Goal: Task Accomplishment & Management: Complete application form

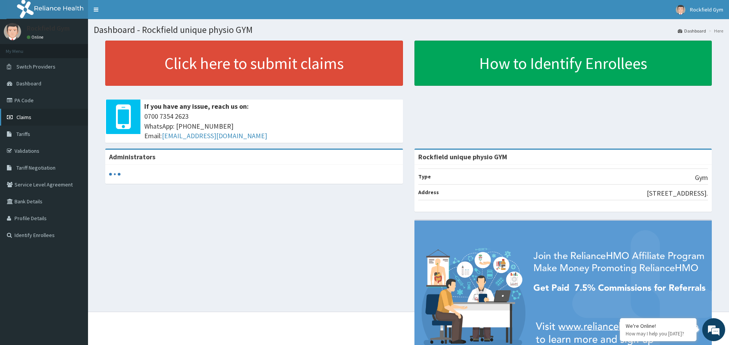
click at [23, 118] on span "Claims" at bounding box center [23, 117] width 15 height 7
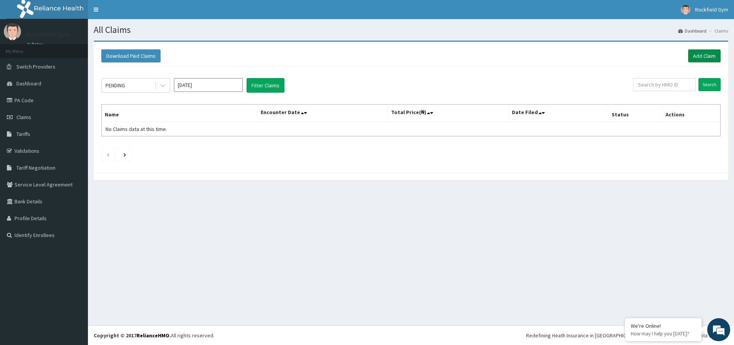
click at [707, 59] on link "Add Claim" at bounding box center [705, 55] width 33 height 13
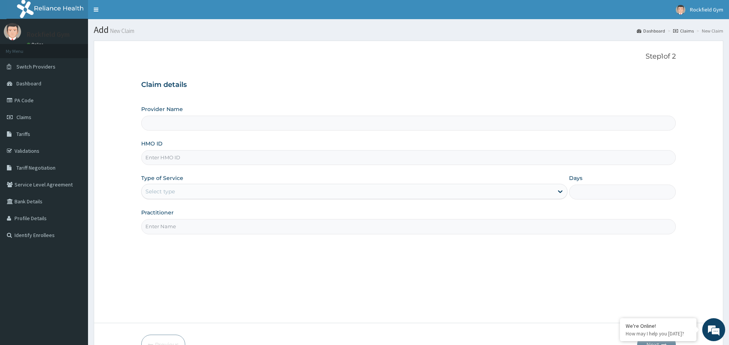
click at [190, 155] on input "HMO ID" at bounding box center [408, 157] width 534 height 15
type input "Rockfield unique physio GYM"
type input "1"
type input "ISW/10019/A"
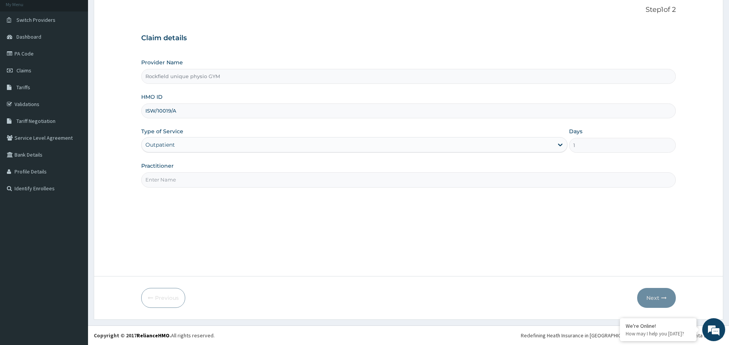
click at [585, 296] on div "Previous Next" at bounding box center [408, 298] width 534 height 20
click at [581, 184] on input "Practitioner" at bounding box center [408, 179] width 534 height 15
click at [580, 184] on input "Practitioner" at bounding box center [408, 179] width 534 height 15
type input "TOM"
click at [649, 296] on button "Next" at bounding box center [656, 298] width 39 height 20
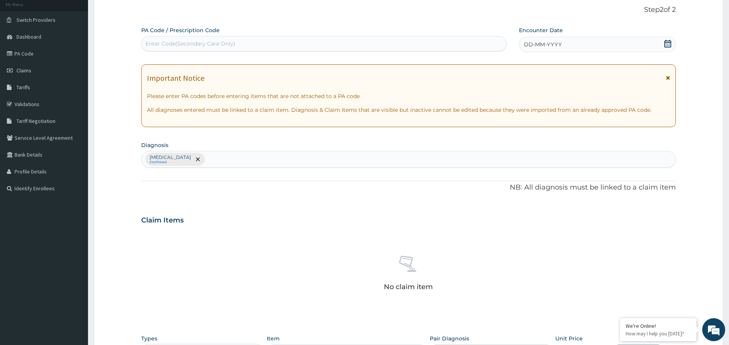
click at [227, 45] on div "Enter Code(Secondary Care Only)" at bounding box center [190, 44] width 90 height 8
click at [154, 42] on input "PA354759" at bounding box center [158, 44] width 27 height 8
type input "PA/354759"
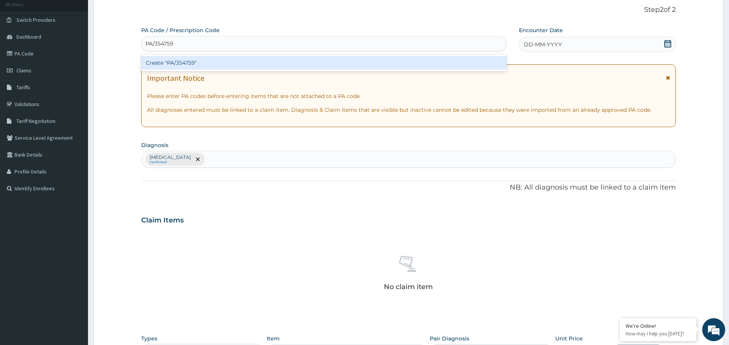
click at [203, 65] on div "Create "PA/354759"" at bounding box center [323, 63] width 365 height 14
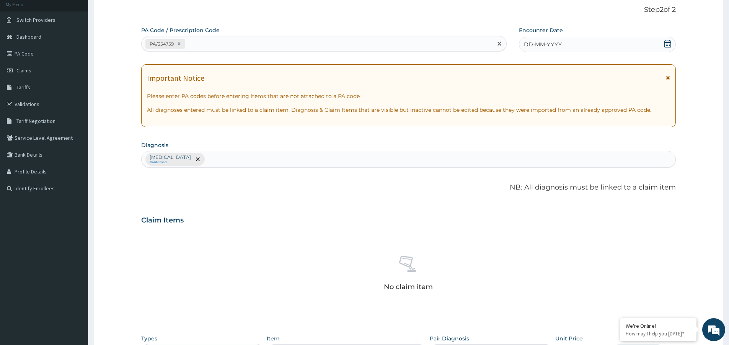
click at [669, 43] on icon at bounding box center [668, 44] width 8 height 8
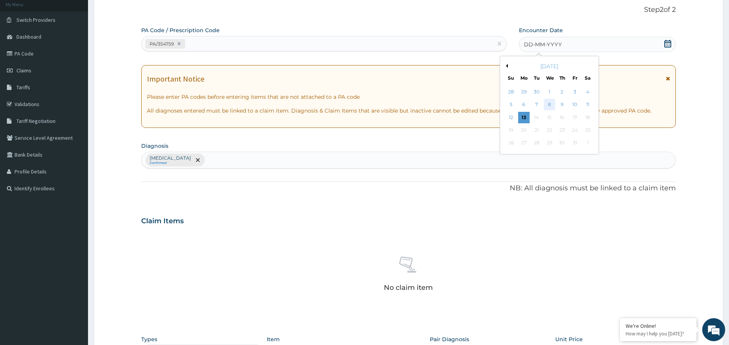
click at [551, 103] on div "8" at bounding box center [549, 104] width 11 height 11
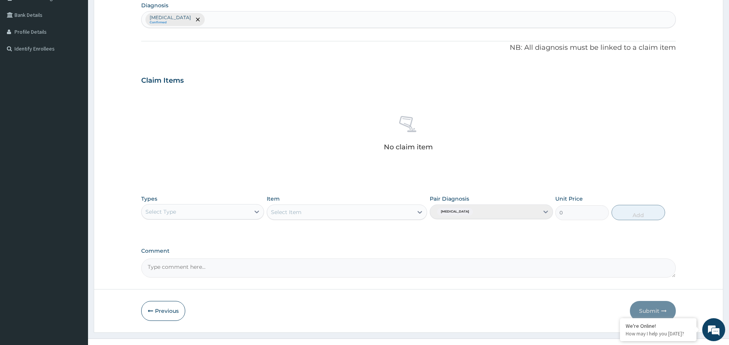
scroll to position [199, 0]
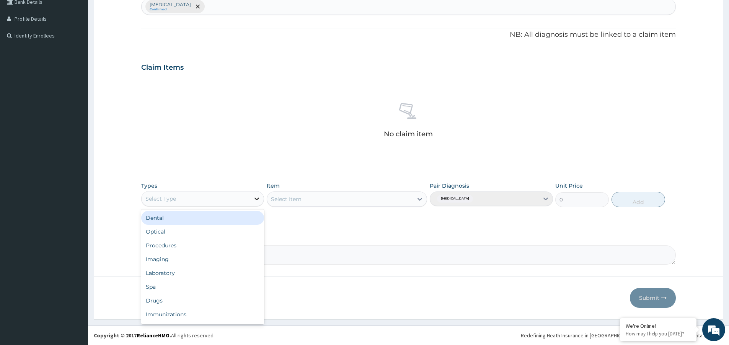
click at [260, 198] on icon at bounding box center [257, 199] width 8 height 8
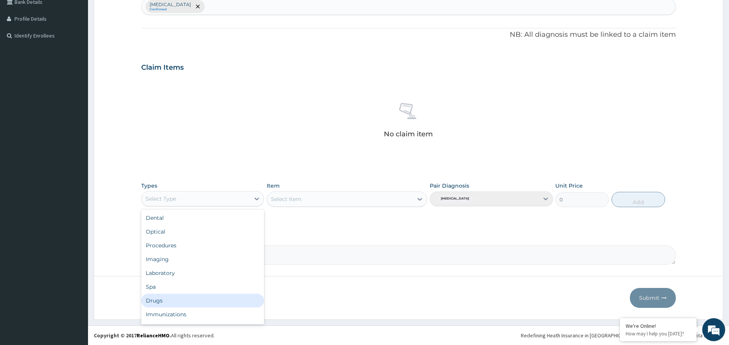
scroll to position [26, 0]
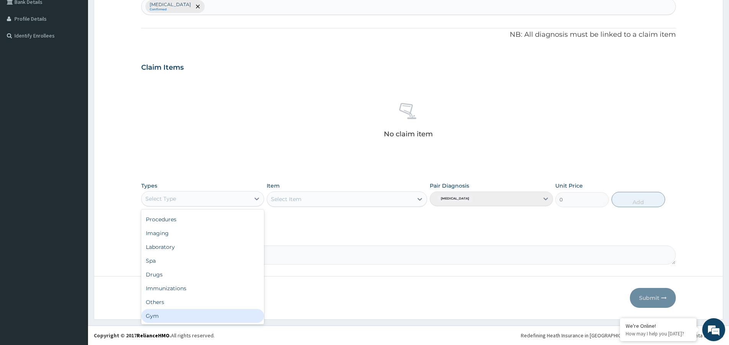
click at [201, 317] on div "Gym" at bounding box center [202, 316] width 123 height 14
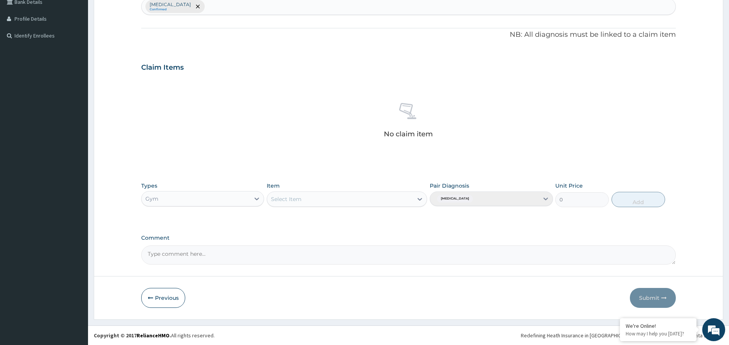
click at [422, 198] on icon at bounding box center [420, 199] width 5 height 3
click at [378, 221] on div "GYM" at bounding box center [347, 218] width 160 height 14
click at [637, 199] on button "Add" at bounding box center [638, 199] width 54 height 15
type input "0"
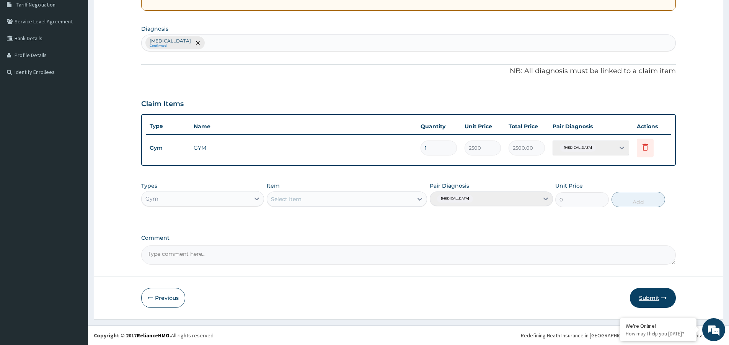
click at [647, 298] on button "Submit" at bounding box center [653, 298] width 46 height 20
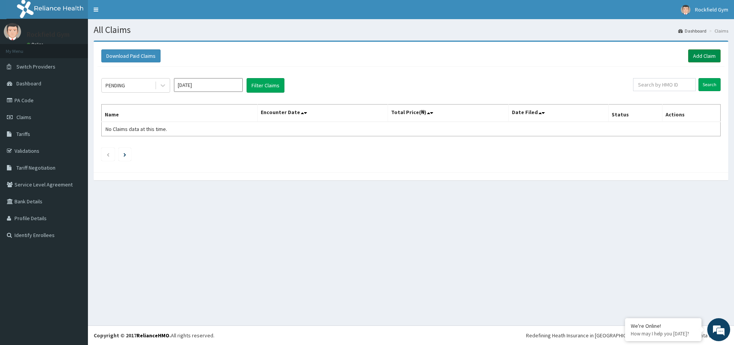
click at [711, 58] on link "Add Claim" at bounding box center [705, 55] width 33 height 13
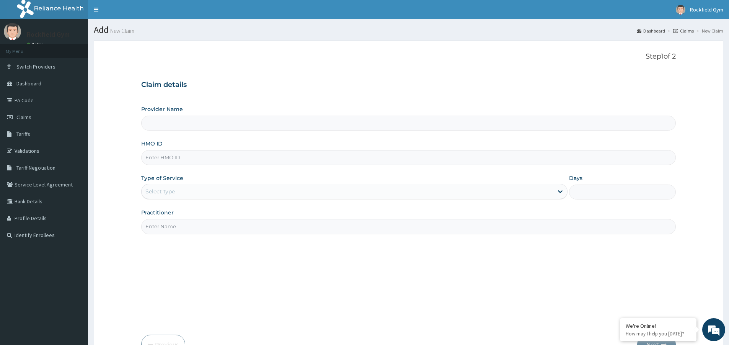
click at [189, 156] on input "HMO ID" at bounding box center [408, 157] width 534 height 15
type input "Rockfield unique physio GYM"
type input "1"
type input "PWC/10110/A"
click at [171, 226] on input "Practitioner" at bounding box center [408, 226] width 534 height 15
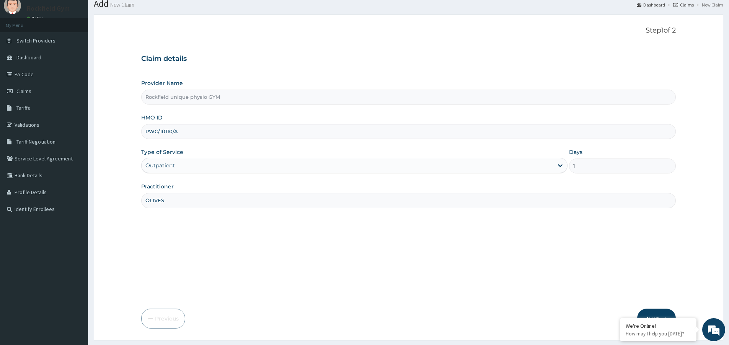
scroll to position [47, 0]
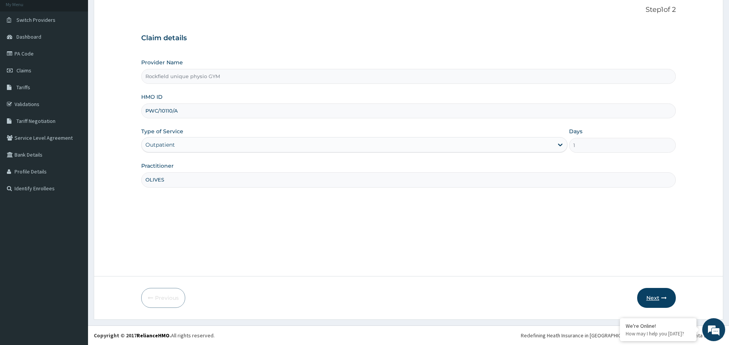
type input "OLIVES"
click at [654, 300] on button "Next" at bounding box center [656, 298] width 39 height 20
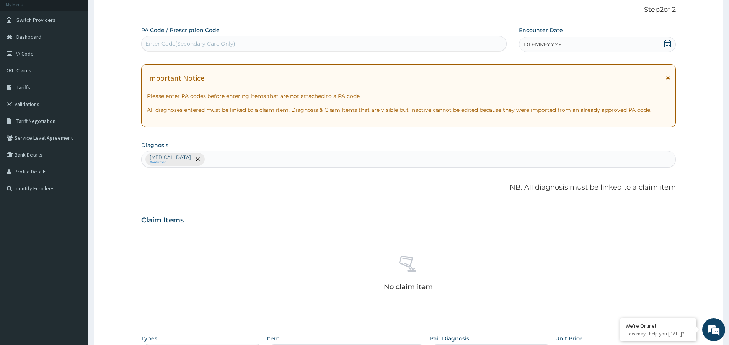
click at [225, 42] on div "Enter Code(Secondary Care Only)" at bounding box center [190, 44] width 90 height 8
type input "PA/F9C2B5"
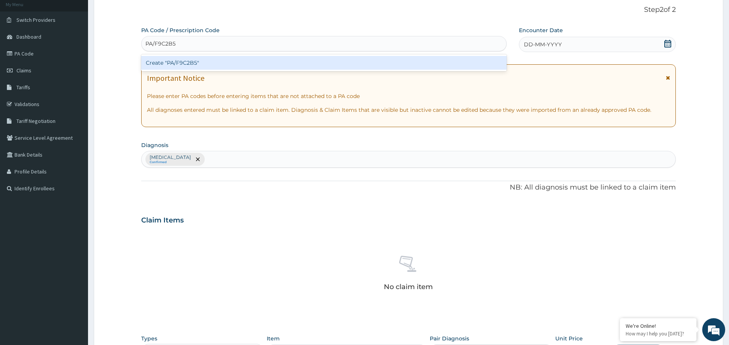
click at [190, 60] on div "Create "PA/F9C2B5"" at bounding box center [323, 63] width 365 height 14
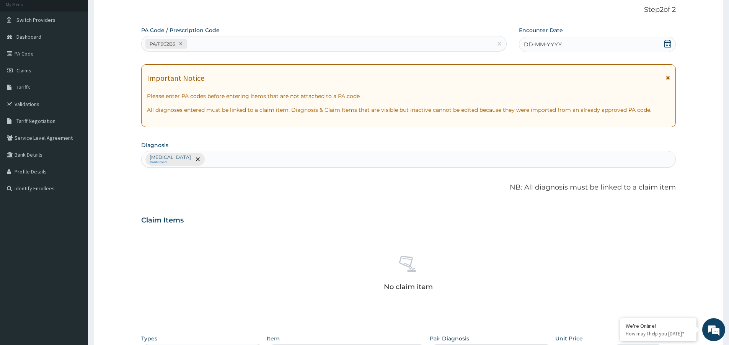
click at [667, 43] on icon at bounding box center [668, 44] width 8 height 8
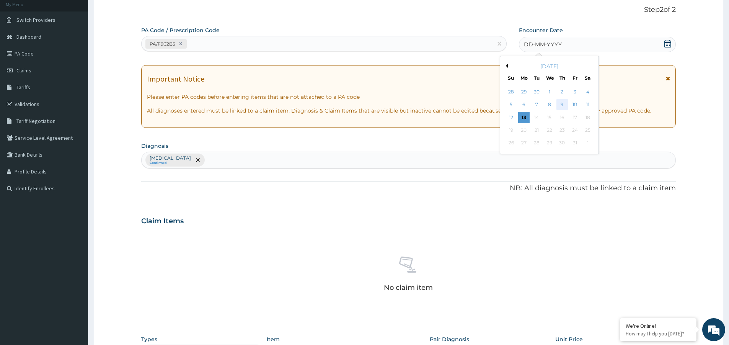
click at [560, 104] on div "9" at bounding box center [561, 104] width 11 height 11
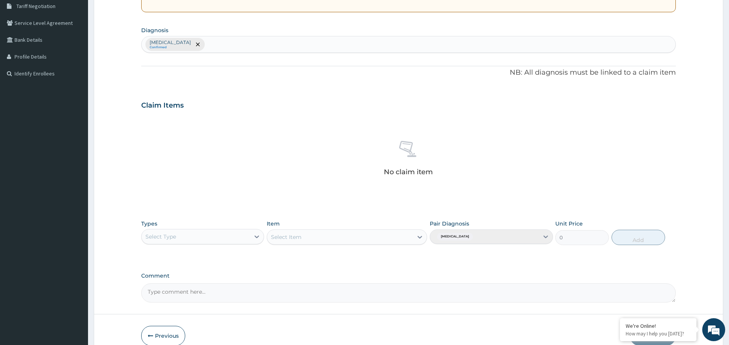
scroll to position [199, 0]
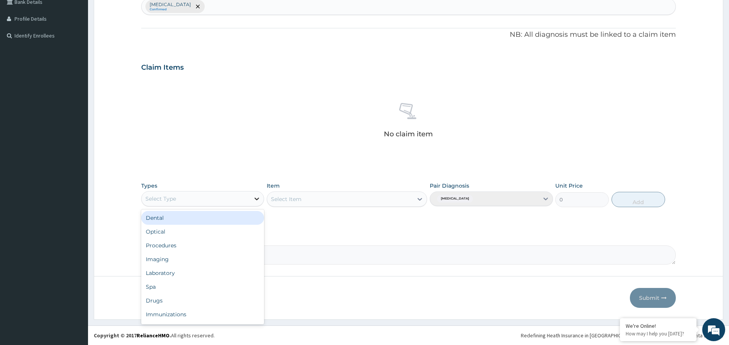
click at [257, 198] on icon at bounding box center [257, 199] width 8 height 8
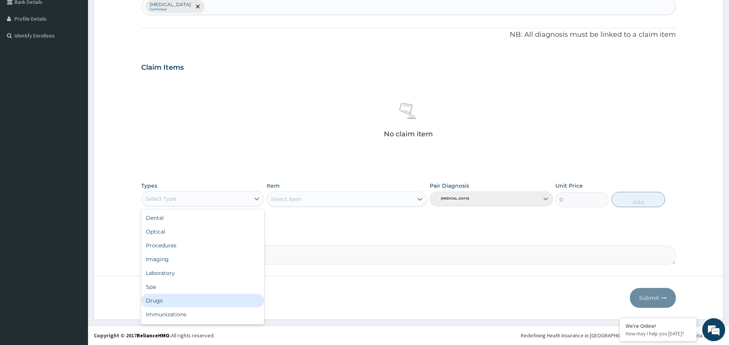
scroll to position [26, 0]
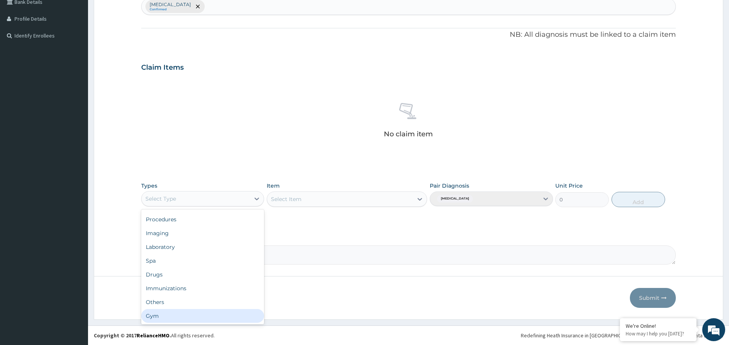
click at [215, 319] on div "Gym" at bounding box center [202, 316] width 123 height 14
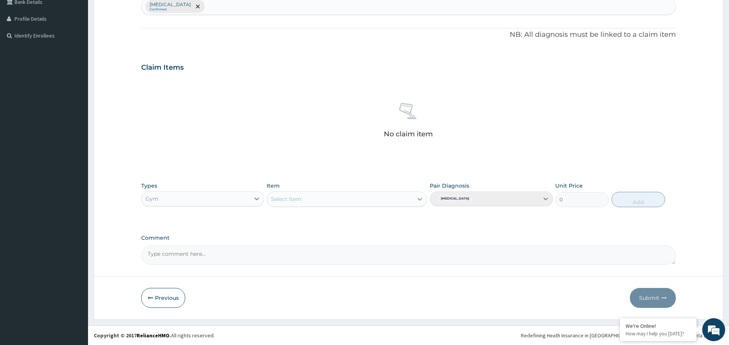
click at [420, 196] on icon at bounding box center [420, 199] width 8 height 8
click at [396, 212] on div "GYM" at bounding box center [347, 218] width 160 height 14
click at [635, 199] on button "Add" at bounding box center [638, 199] width 54 height 15
type input "0"
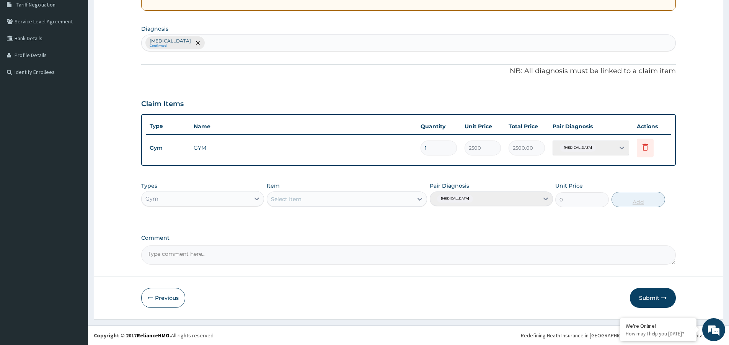
scroll to position [163, 0]
click at [649, 300] on button "Submit" at bounding box center [653, 298] width 46 height 20
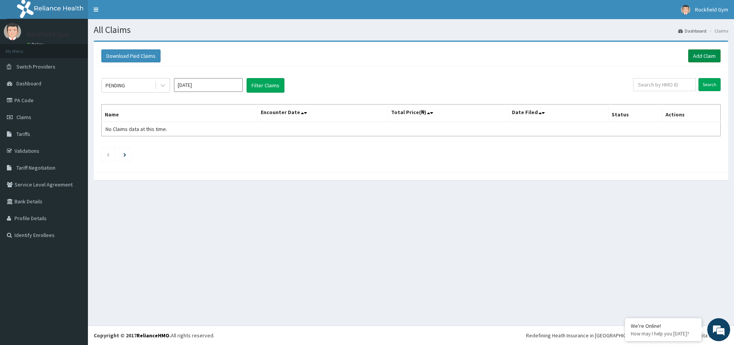
click at [705, 58] on link "Add Claim" at bounding box center [705, 55] width 33 height 13
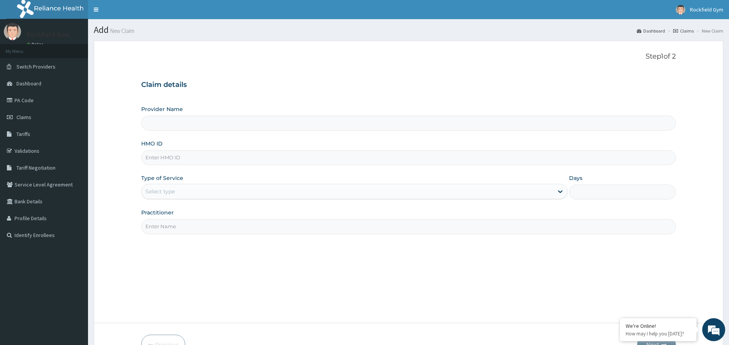
click at [200, 155] on input "HMO ID" at bounding box center [408, 157] width 534 height 15
type input "Rockfield unique physio GYM"
type input "1"
type input "POR/10009/A"
click at [221, 222] on input "Practitioner" at bounding box center [408, 226] width 534 height 15
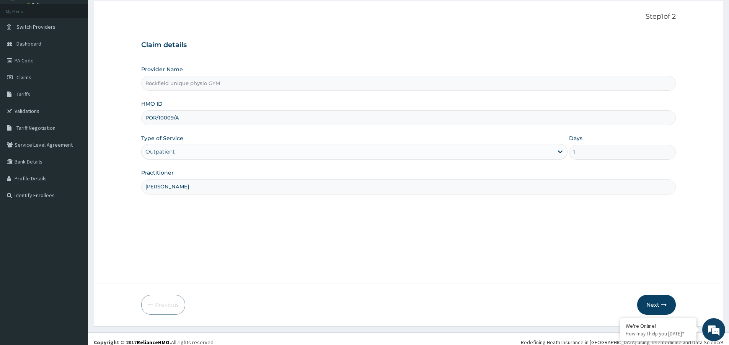
scroll to position [47, 0]
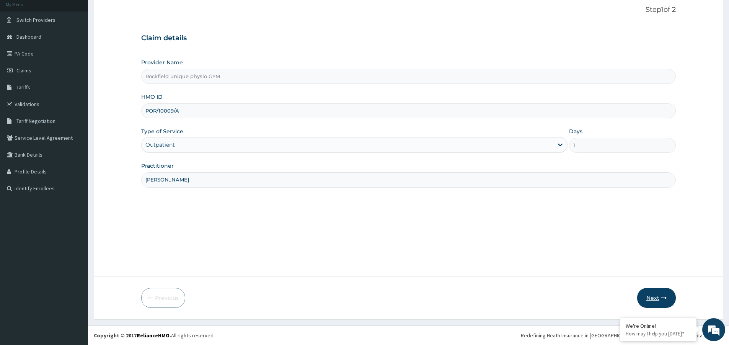
type input "KINGSLEY"
click at [651, 300] on button "Next" at bounding box center [656, 298] width 39 height 20
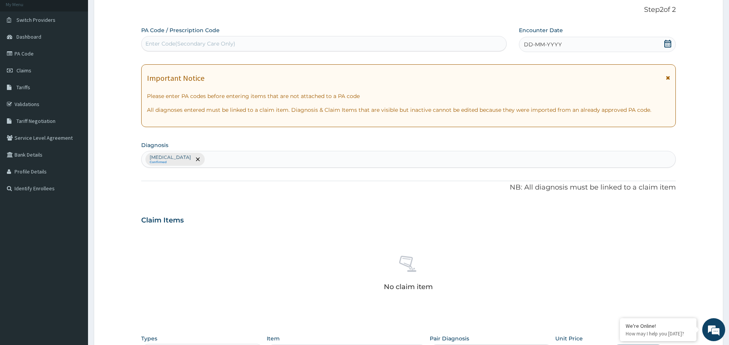
click at [234, 38] on div "Enter Code(Secondary Care Only)" at bounding box center [324, 43] width 365 height 12
type input "PA/25F450"
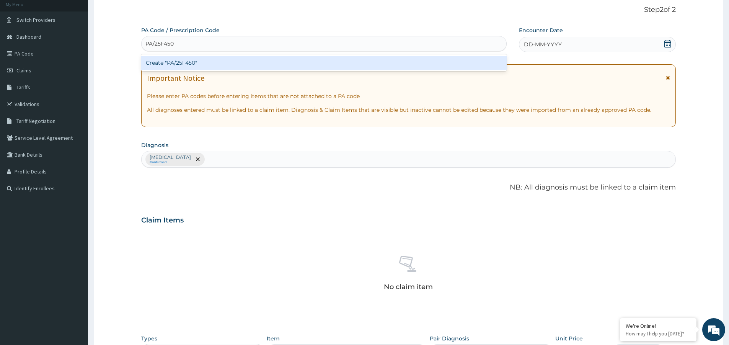
click at [197, 62] on div "Create "PA/25F450"" at bounding box center [323, 63] width 365 height 14
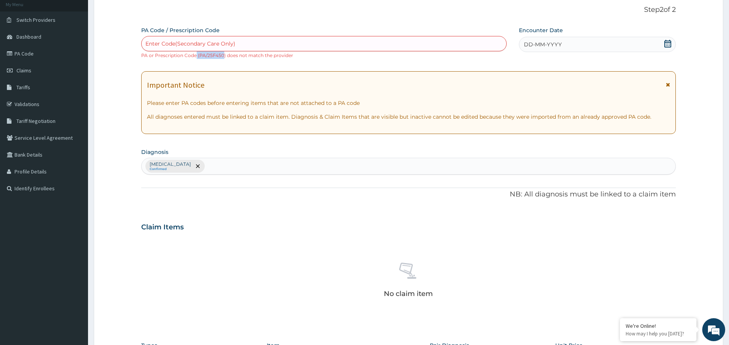
drag, startPoint x: 222, startPoint y: 56, endPoint x: 196, endPoint y: 56, distance: 26.0
click at [196, 56] on small "PA or Prescription Code (PA/25F450) does not match the provider" at bounding box center [217, 55] width 152 height 6
copy small "(PA/25F450"
click at [210, 46] on div "Enter Code(Secondary Care Only)" at bounding box center [190, 44] width 90 height 8
click at [211, 46] on div "Enter Code(Secondary Care Only)" at bounding box center [190, 44] width 90 height 8
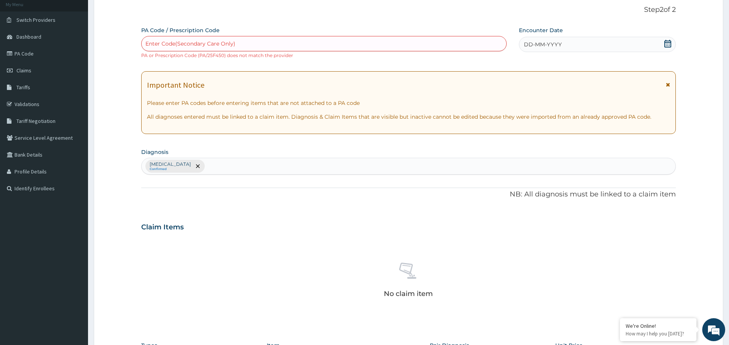
paste input "(PA/25F450"
type input "PA/25F450"
click at [212, 43] on div "Enter Code(Secondary Care Only)" at bounding box center [324, 43] width 365 height 12
click at [212, 43] on div "Enter Code(Secondary Care Only)" at bounding box center [190, 44] width 90 height 8
paste input "(PA/25F450"
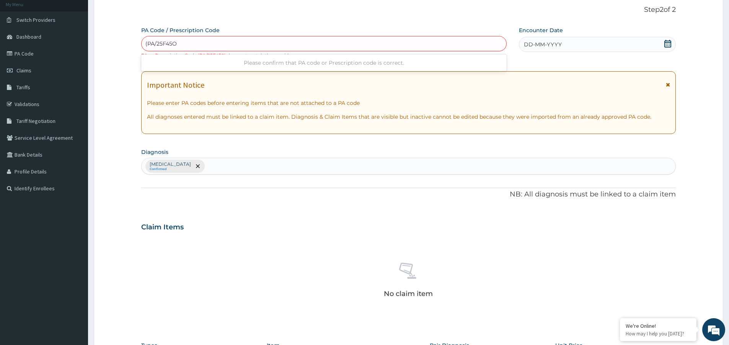
type input "PA/25F45O"
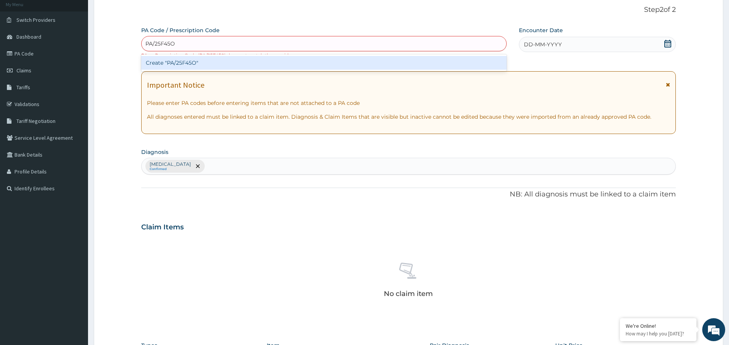
click at [200, 57] on div "Create "PA/25F45O"" at bounding box center [323, 63] width 365 height 14
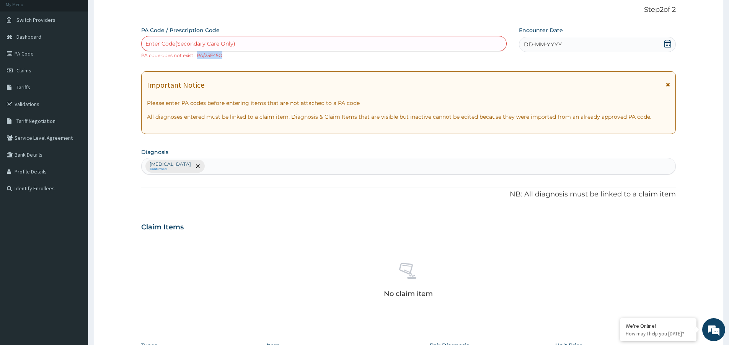
drag, startPoint x: 221, startPoint y: 54, endPoint x: 197, endPoint y: 52, distance: 24.1
click at [197, 52] on small "PA code does not exist : PA/25F45O" at bounding box center [181, 55] width 81 height 6
copy small "PA/25F45O"
click at [219, 43] on div "Enter Code(Secondary Care Only)" at bounding box center [190, 44] width 90 height 8
paste input "PA/25F45O"
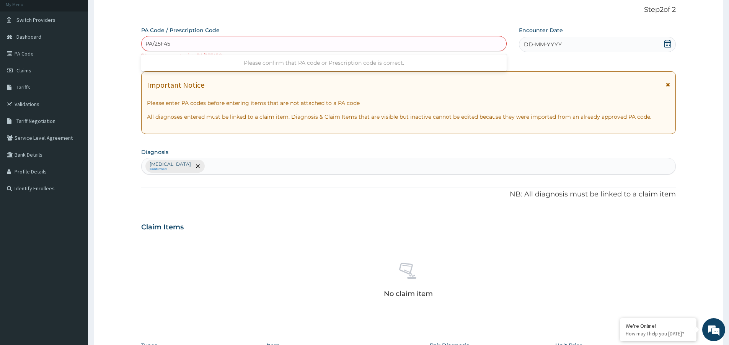
type input "PA/25F45D"
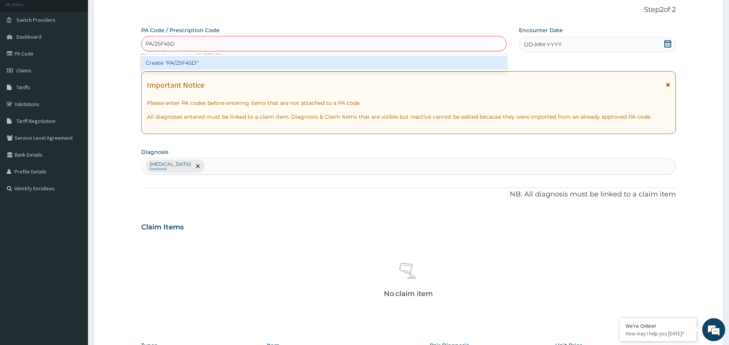
click at [204, 62] on div "Create "PA/25F45D"" at bounding box center [323, 63] width 365 height 14
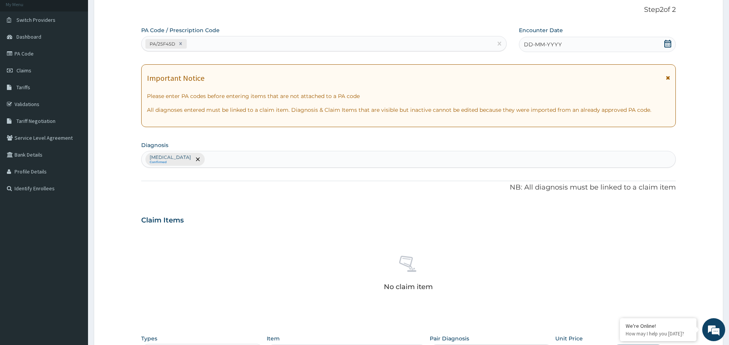
click at [667, 43] on icon at bounding box center [668, 44] width 8 height 8
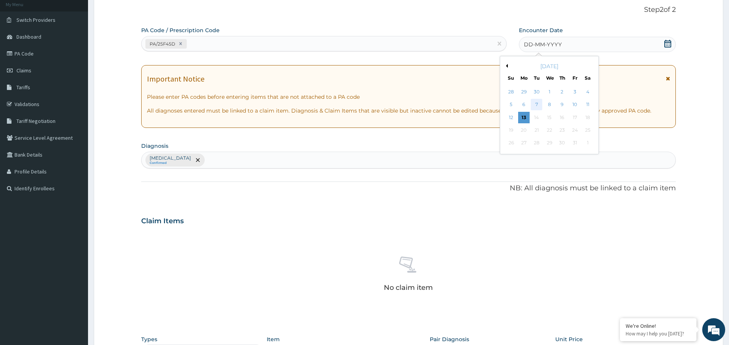
click at [540, 101] on div "7" at bounding box center [536, 104] width 11 height 11
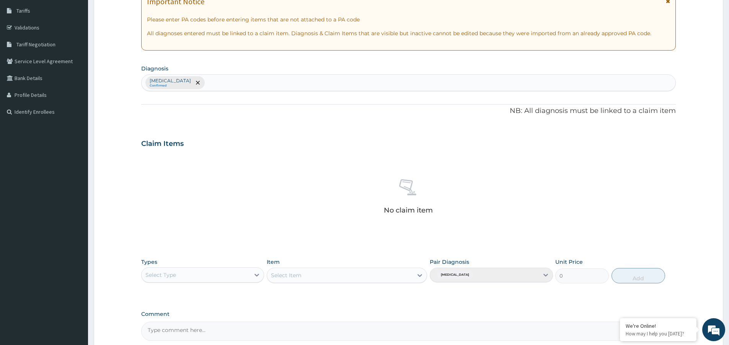
scroll to position [199, 0]
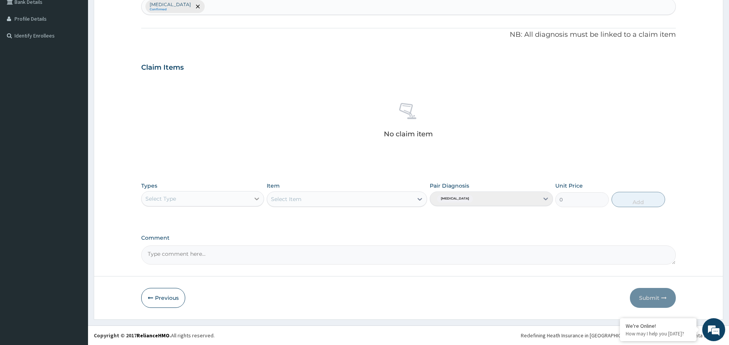
click at [255, 200] on icon at bounding box center [257, 199] width 8 height 8
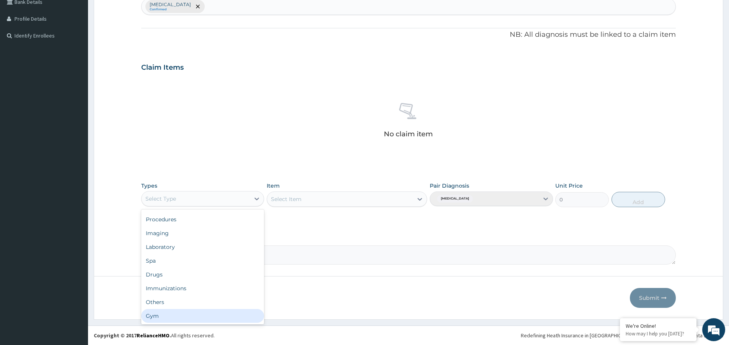
click at [212, 316] on div "Gym" at bounding box center [202, 316] width 123 height 14
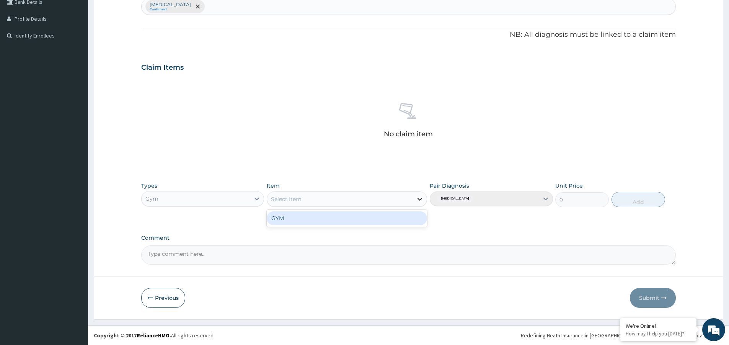
click at [422, 198] on icon at bounding box center [420, 199] width 8 height 8
click at [389, 217] on div "GYM" at bounding box center [347, 218] width 160 height 14
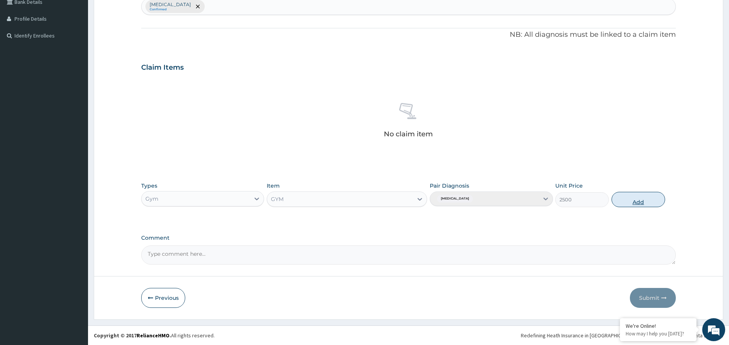
click at [630, 197] on button "Add" at bounding box center [638, 199] width 54 height 15
type input "0"
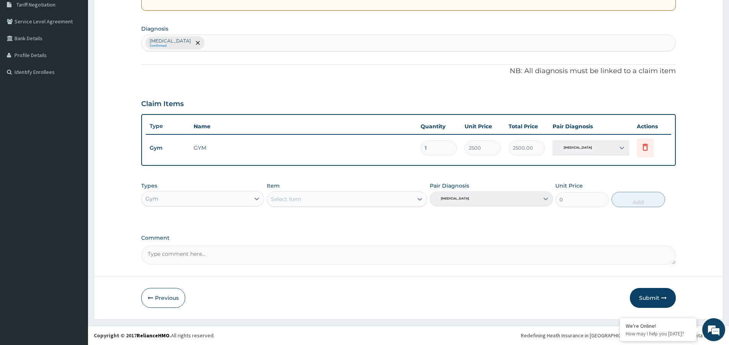
scroll to position [163, 0]
click at [648, 300] on button "Submit" at bounding box center [653, 298] width 46 height 20
